Goal: Information Seeking & Learning: Learn about a topic

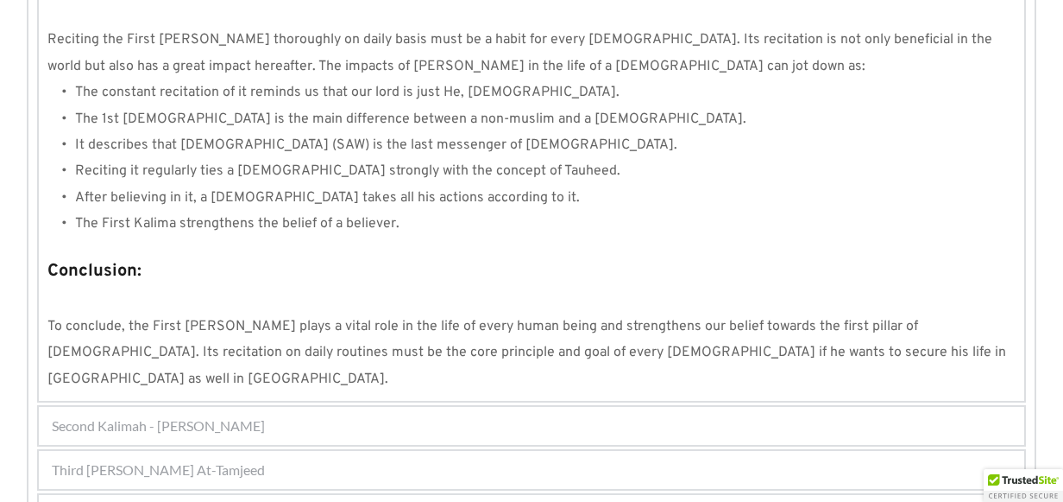
scroll to position [1718, 0]
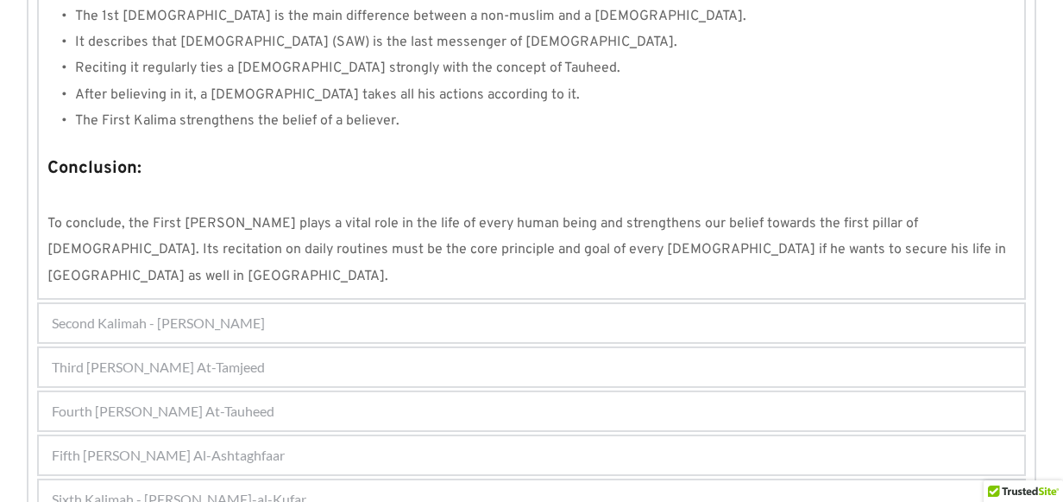
click at [276, 392] on div "Fourth [PERSON_NAME] At-Tauheed" at bounding box center [532, 411] width 986 height 38
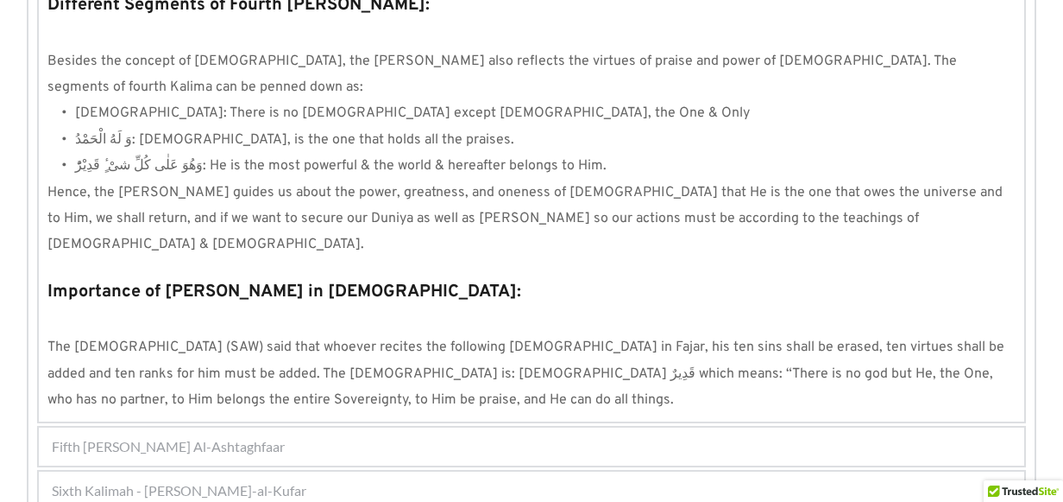
scroll to position [1713, 0]
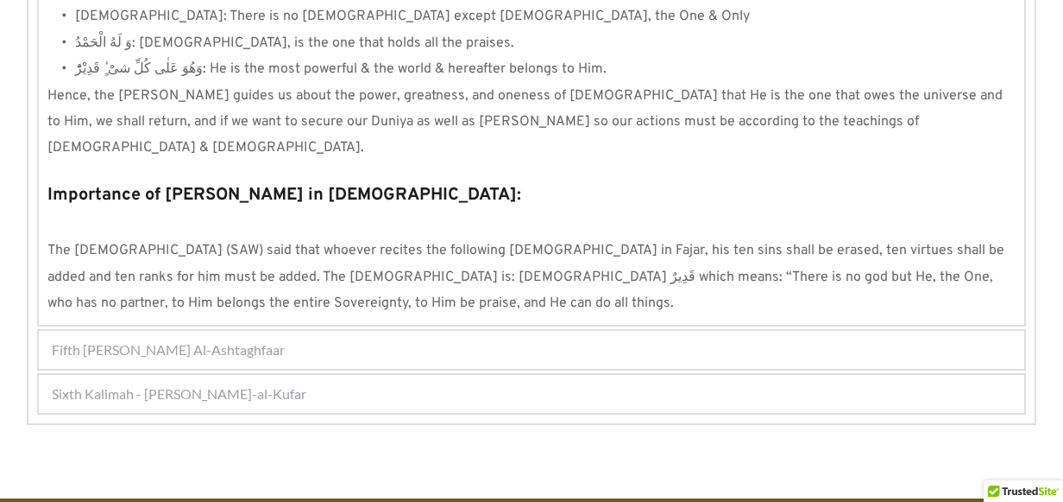
click at [228, 339] on span "Fifth [PERSON_NAME] Al-Ashtaghfaar" at bounding box center [168, 349] width 233 height 21
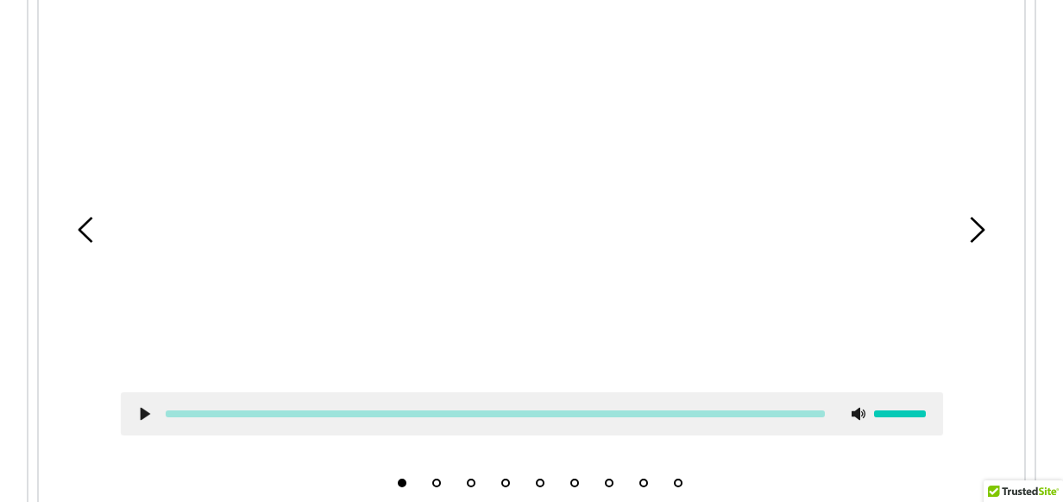
scroll to position [595, 0]
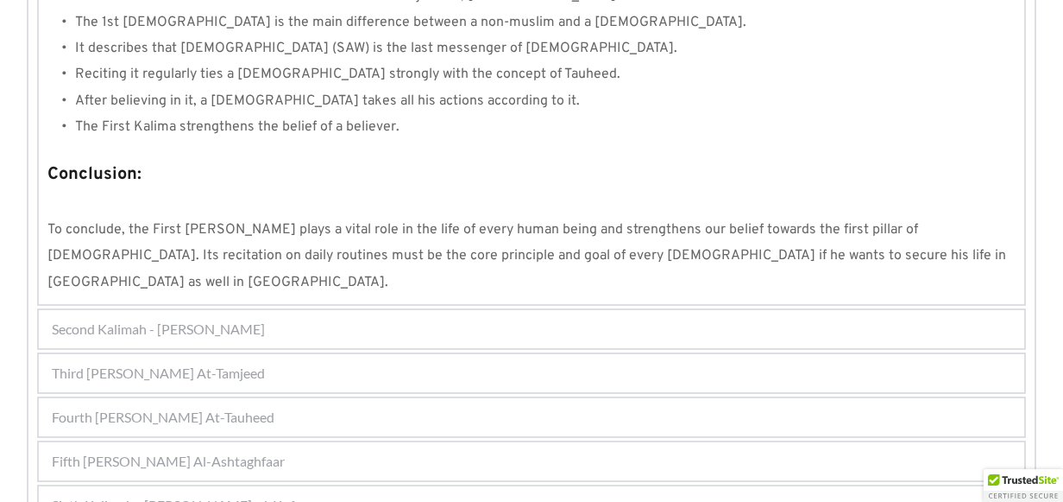
scroll to position [1708, 0]
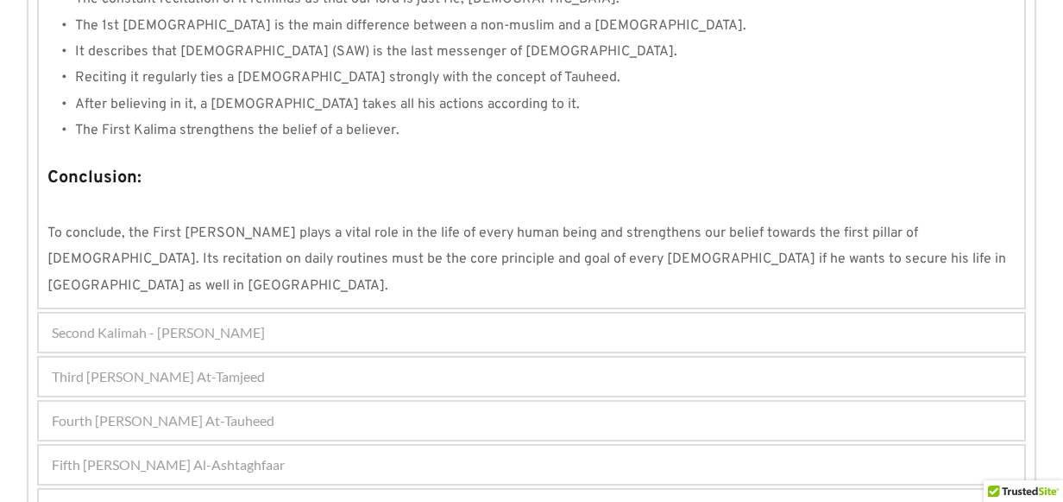
click at [303, 445] on div "Fifth [PERSON_NAME] Al-Ashtaghfaar" at bounding box center [532, 464] width 986 height 38
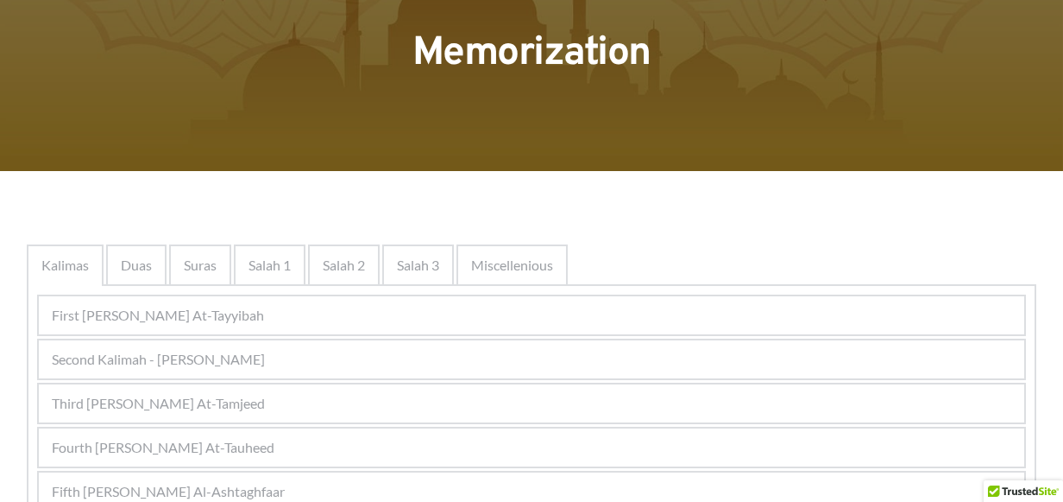
scroll to position [123, 0]
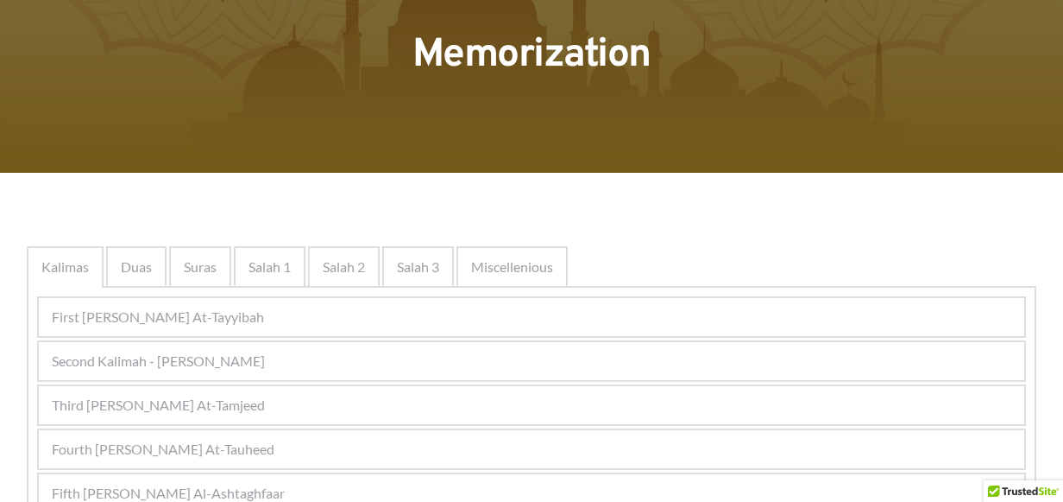
click at [259, 413] on span "Third [PERSON_NAME] At-Tamjeed" at bounding box center [158, 404] width 213 height 21
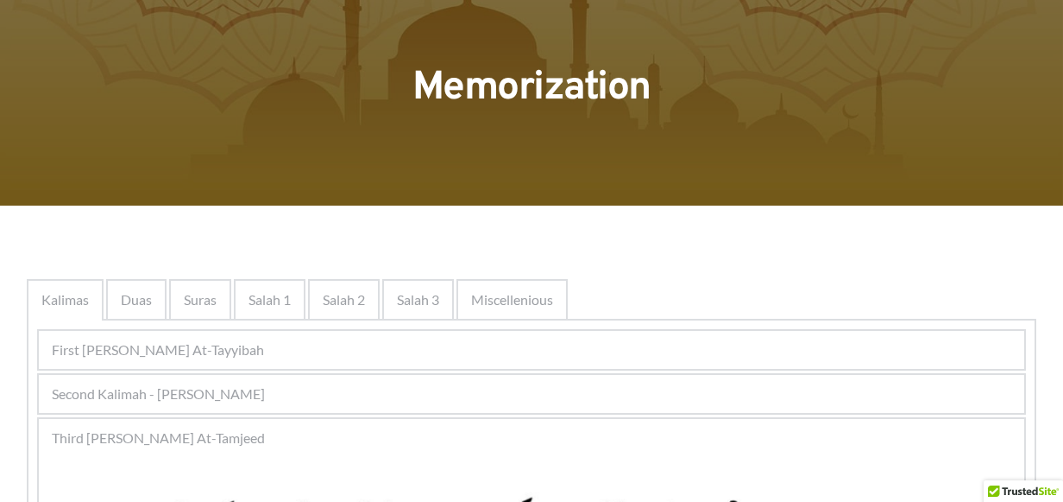
scroll to position [86, 0]
